Goal: Find specific page/section: Find specific page/section

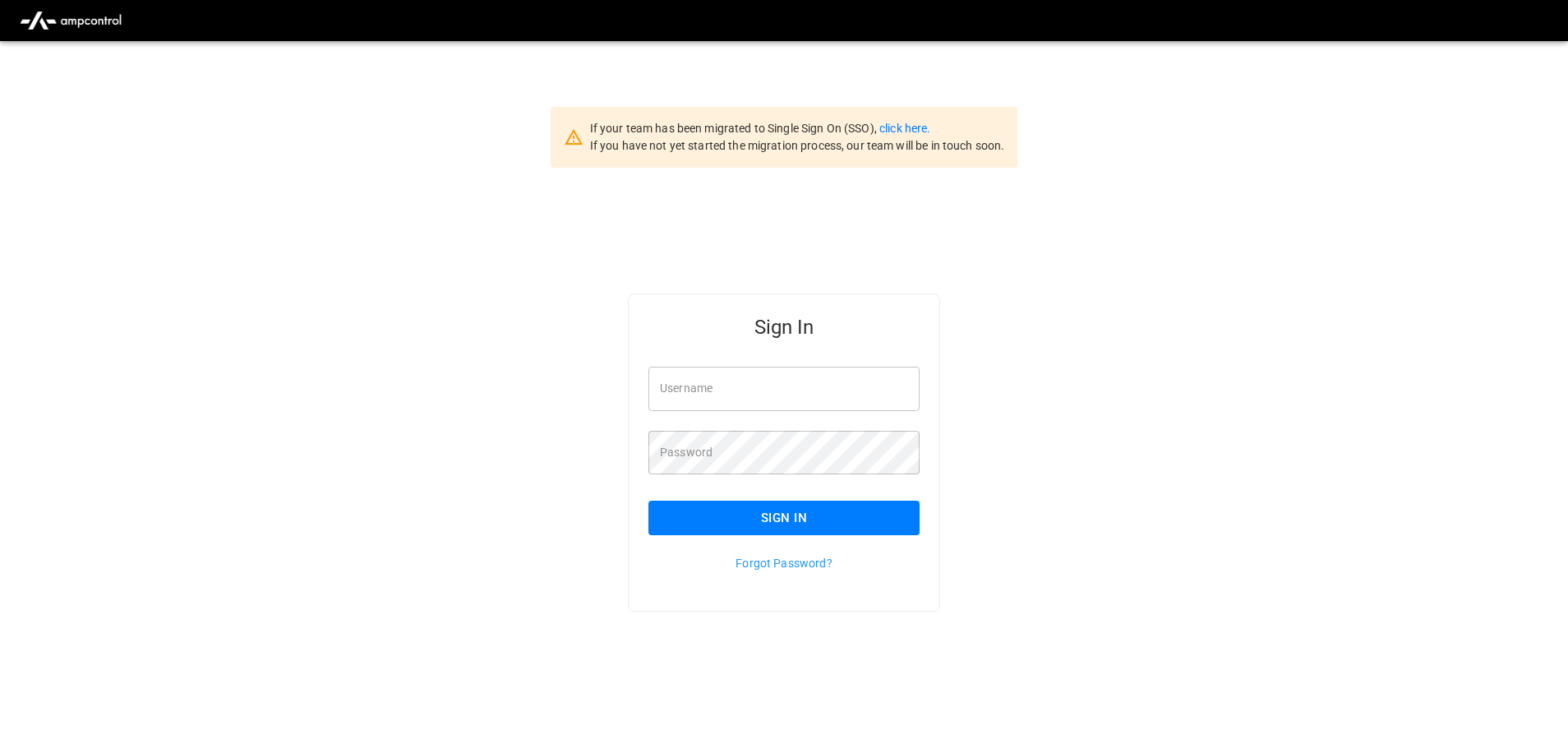
type input "**********"
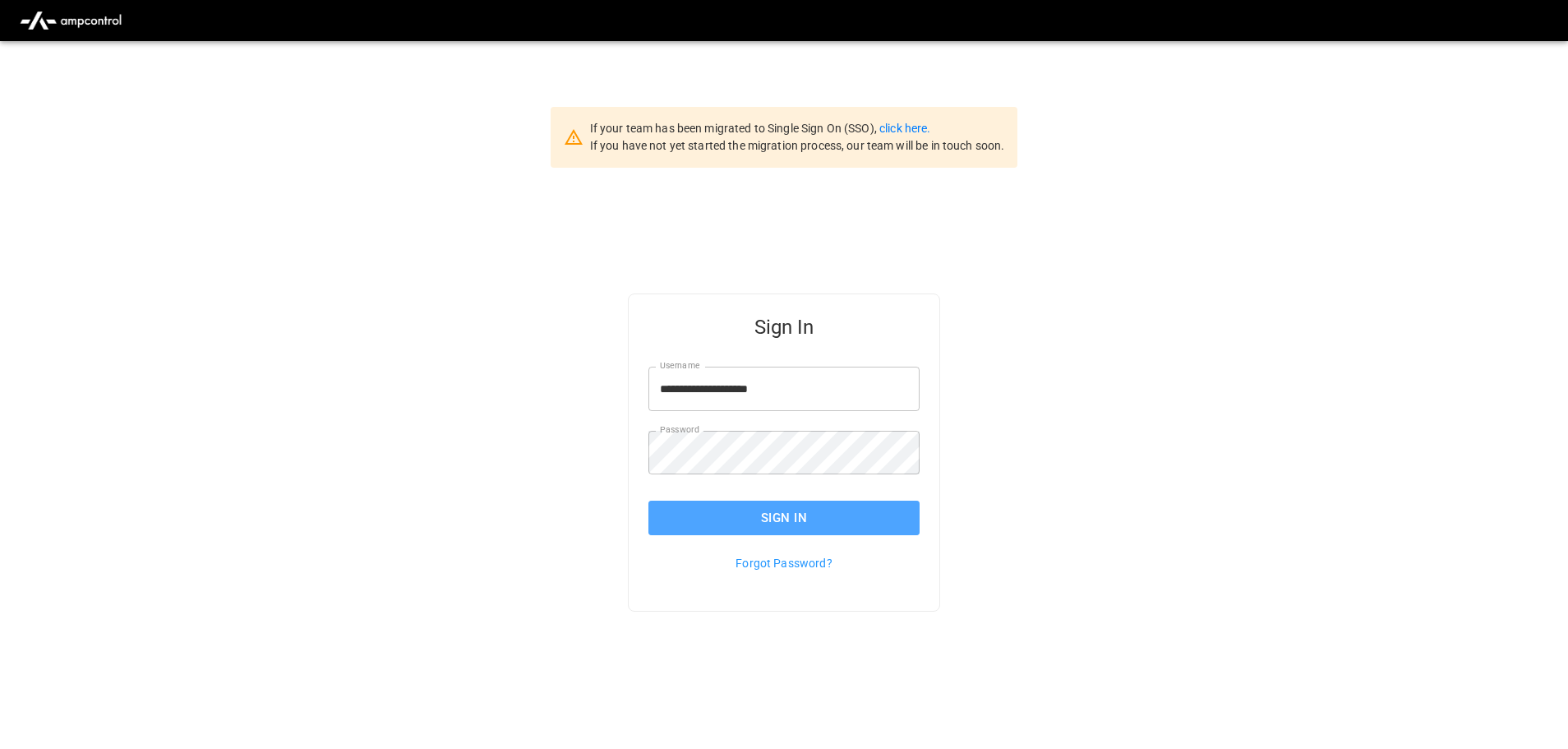
click at [832, 524] on button "Sign In" at bounding box center [784, 518] width 271 height 35
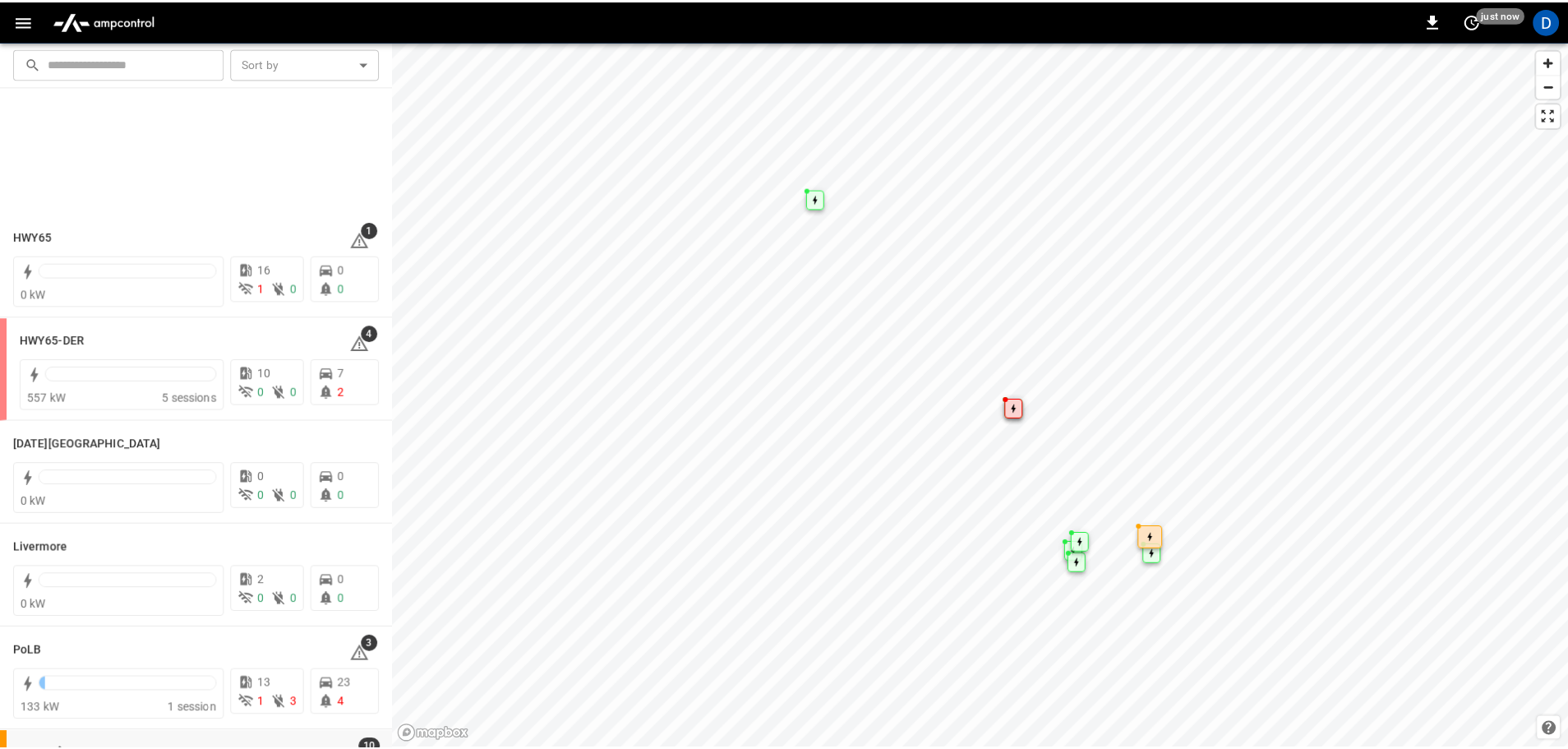
scroll to position [319, 0]
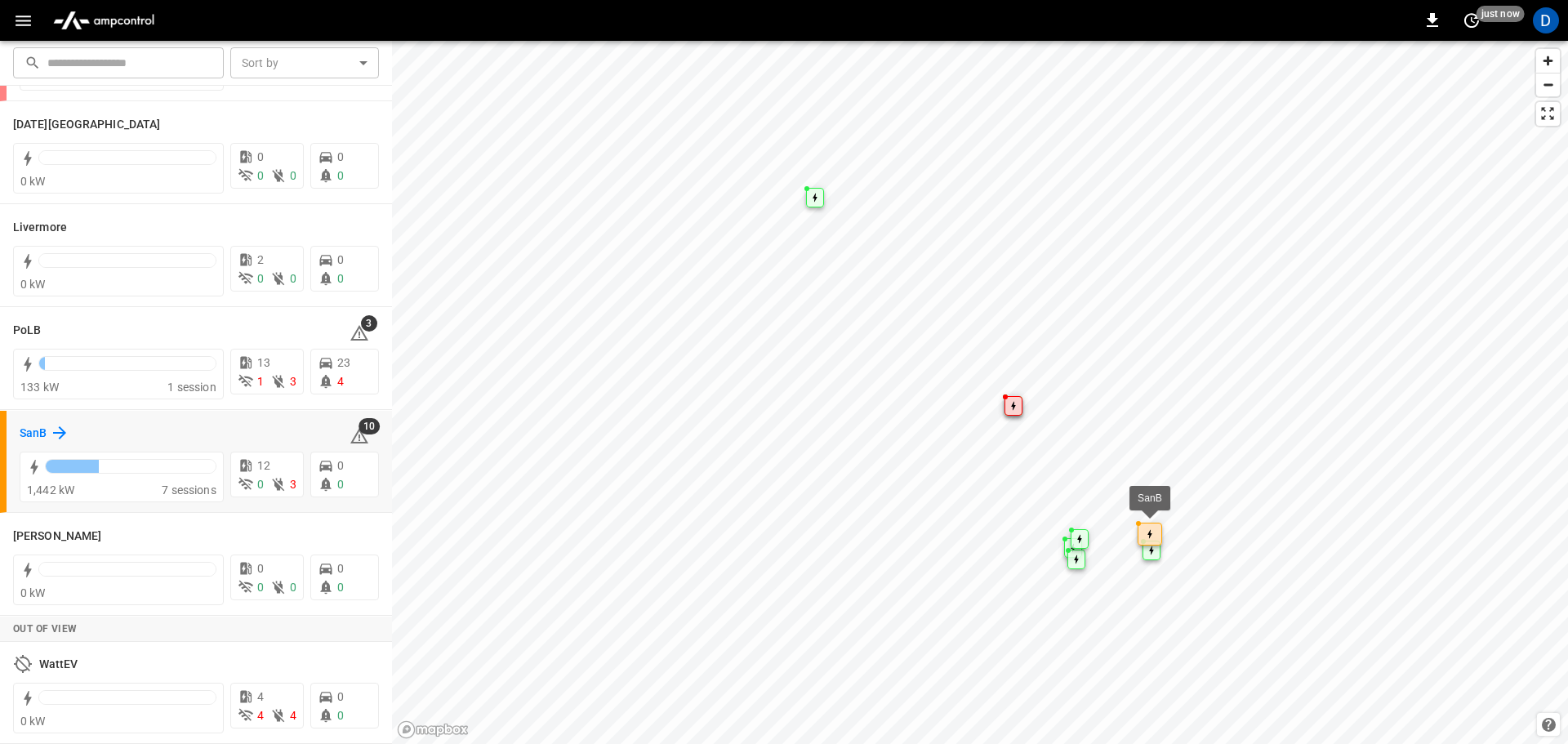
click at [34, 431] on h6 "SanB" at bounding box center [33, 434] width 27 height 18
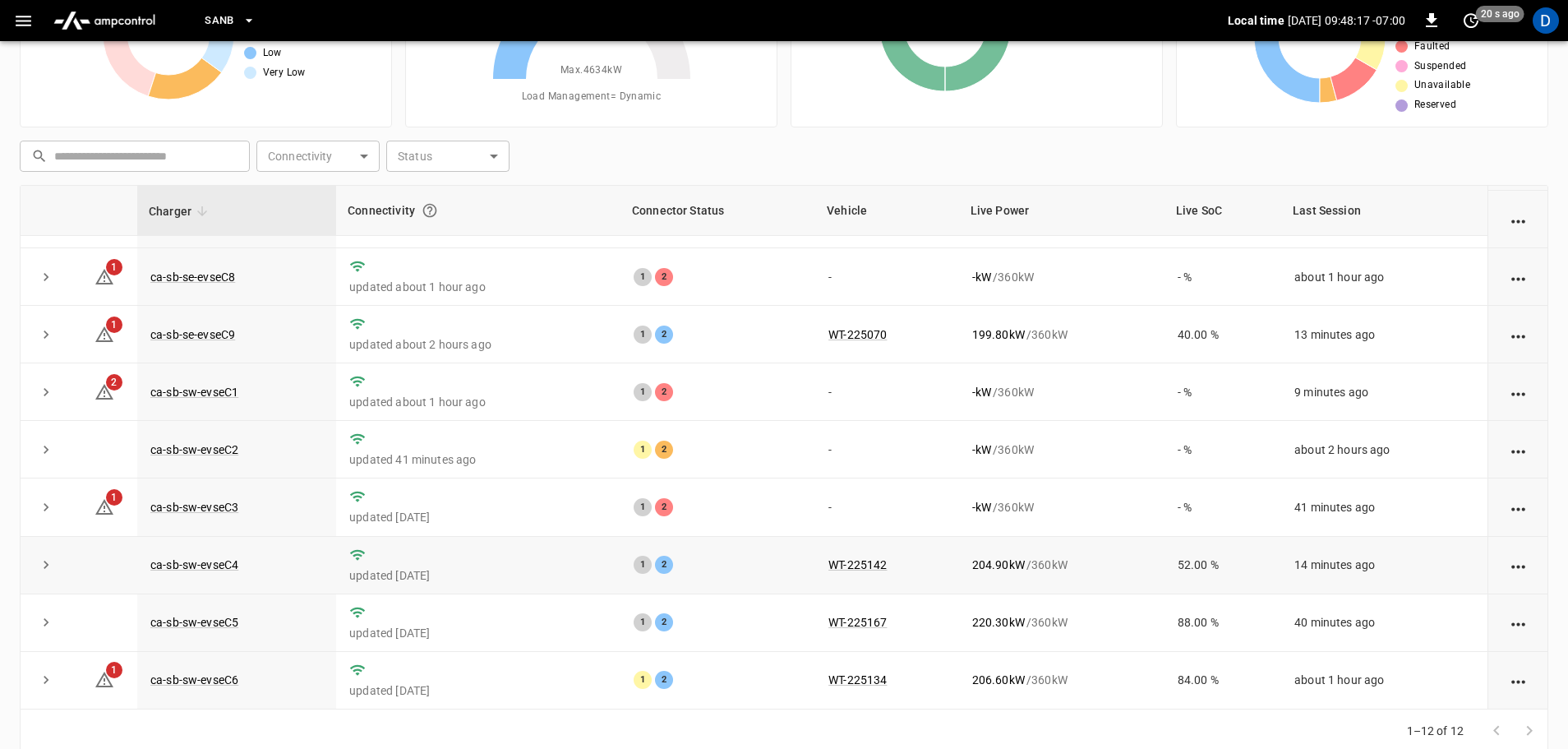
scroll to position [167, 0]
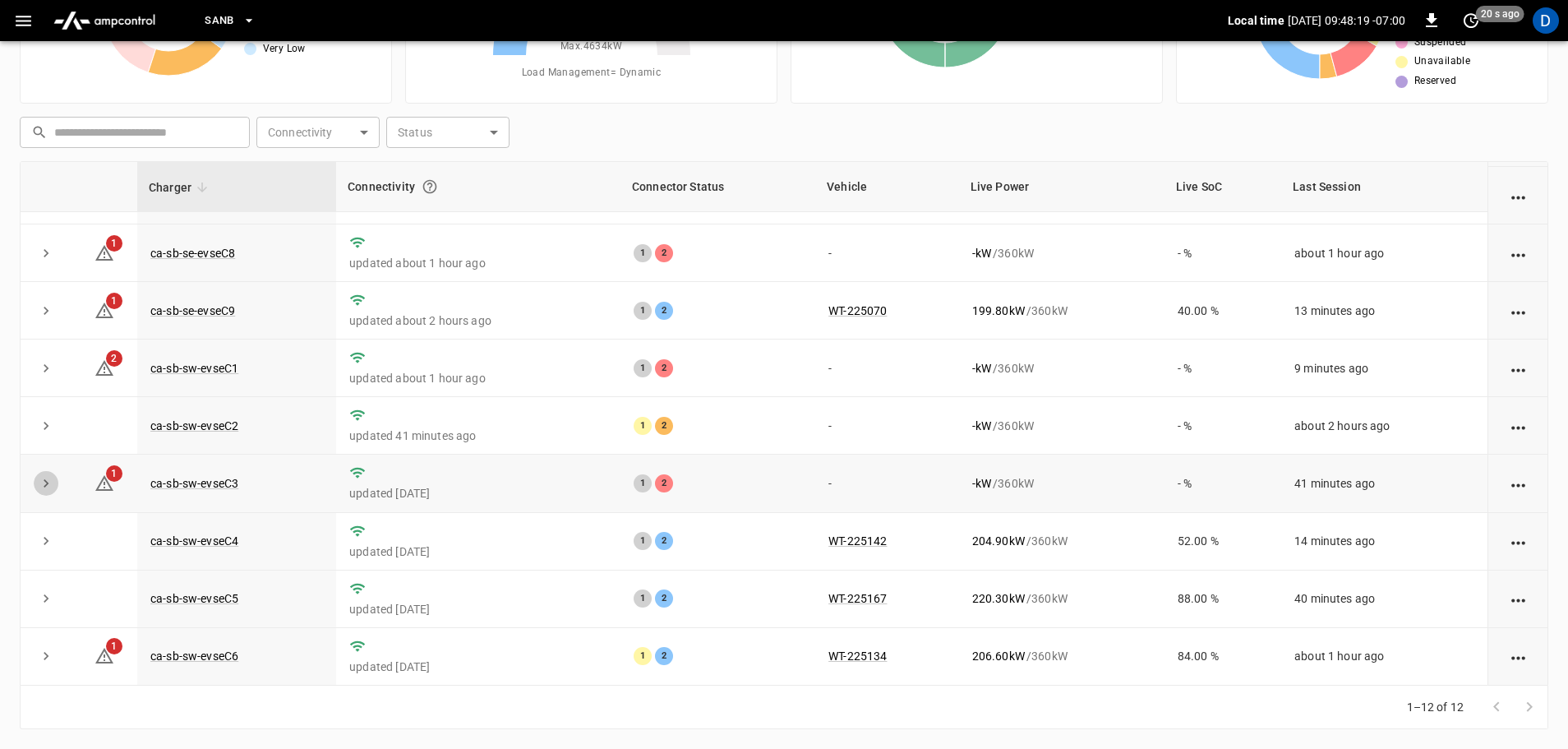
click at [50, 480] on icon "expand row" at bounding box center [46, 483] width 17 height 17
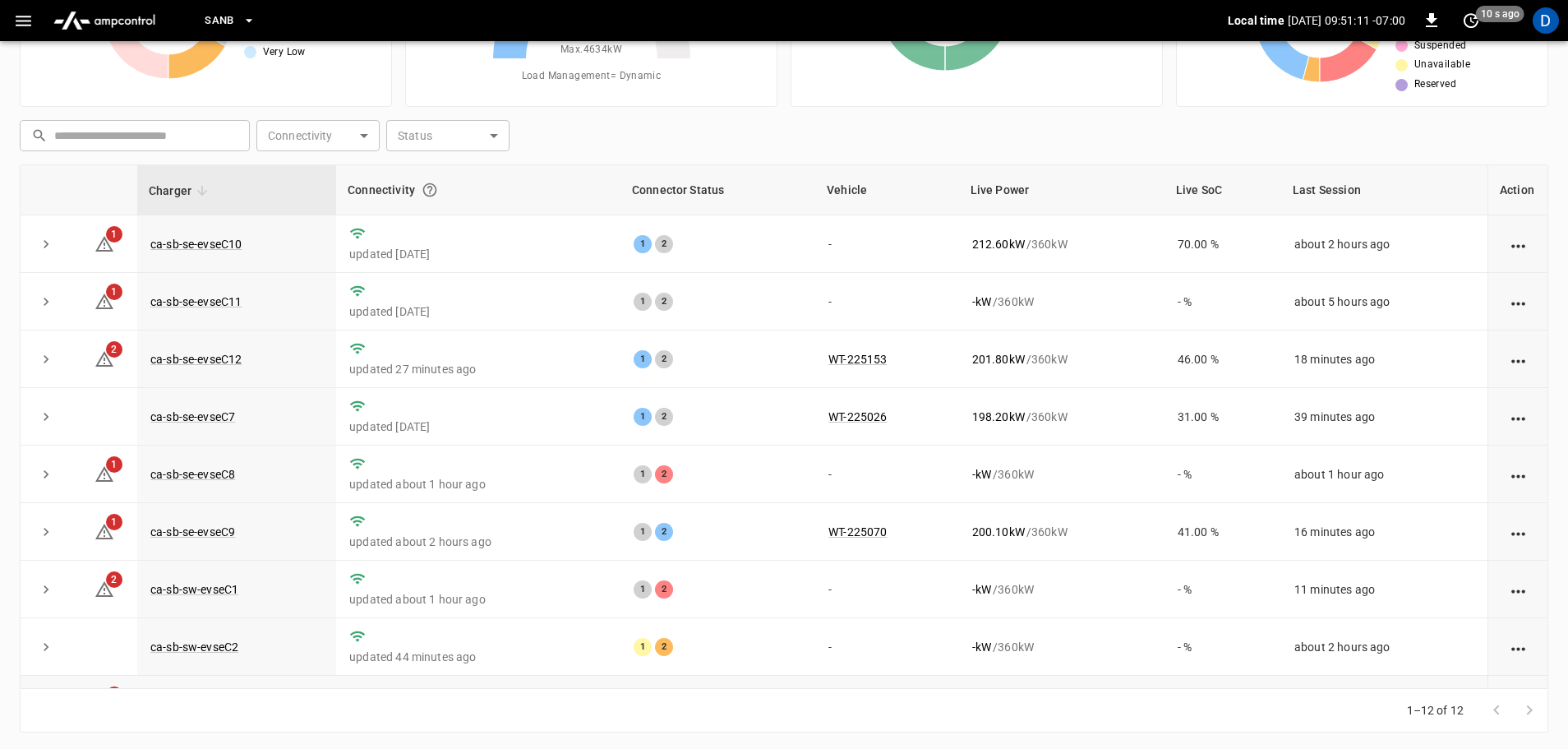
scroll to position [0, 0]
